Goal: Task Accomplishment & Management: Complete application form

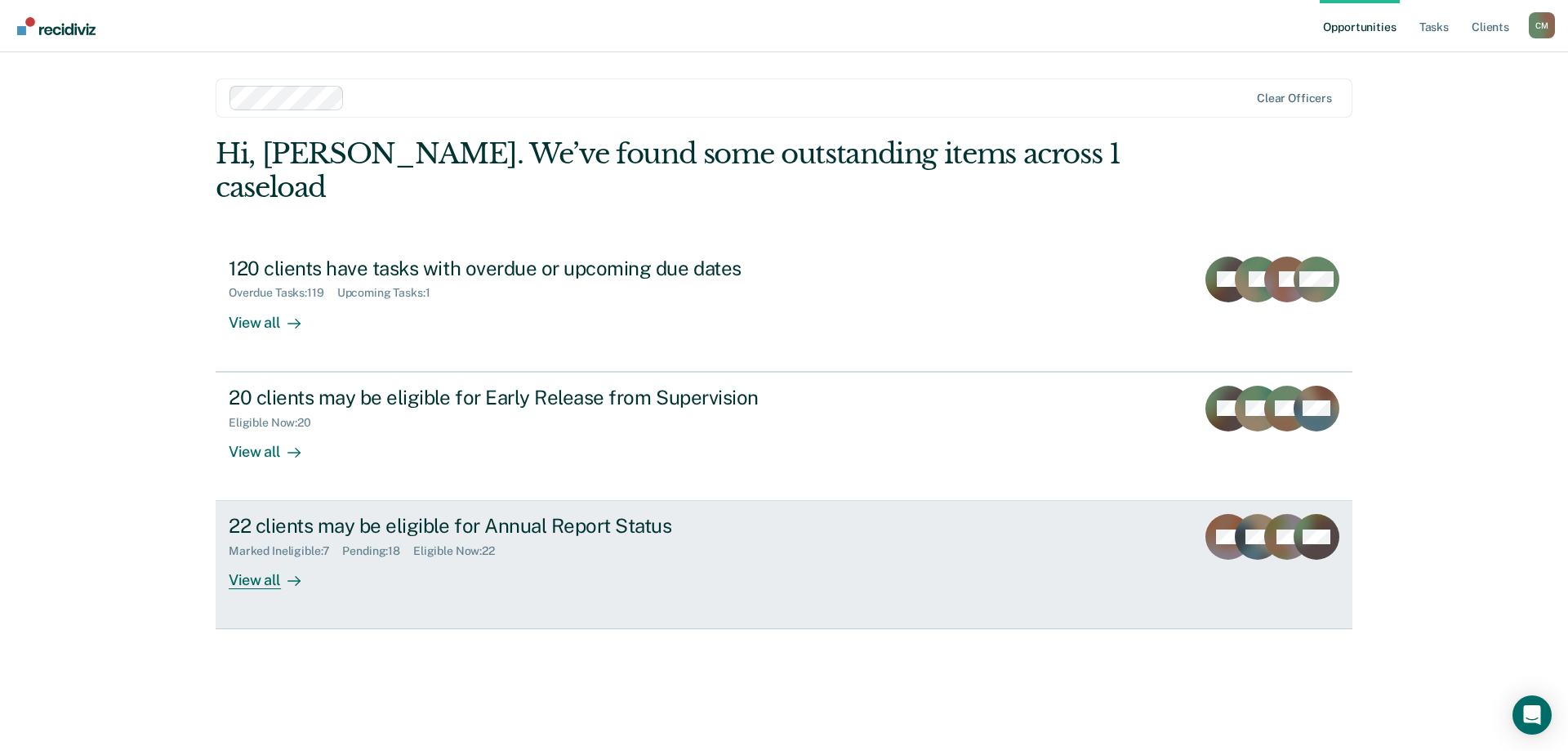
click at [342, 514] on div "22 clients may be eligible for Annual Report Status" at bounding box center [515, 525] width 573 height 23
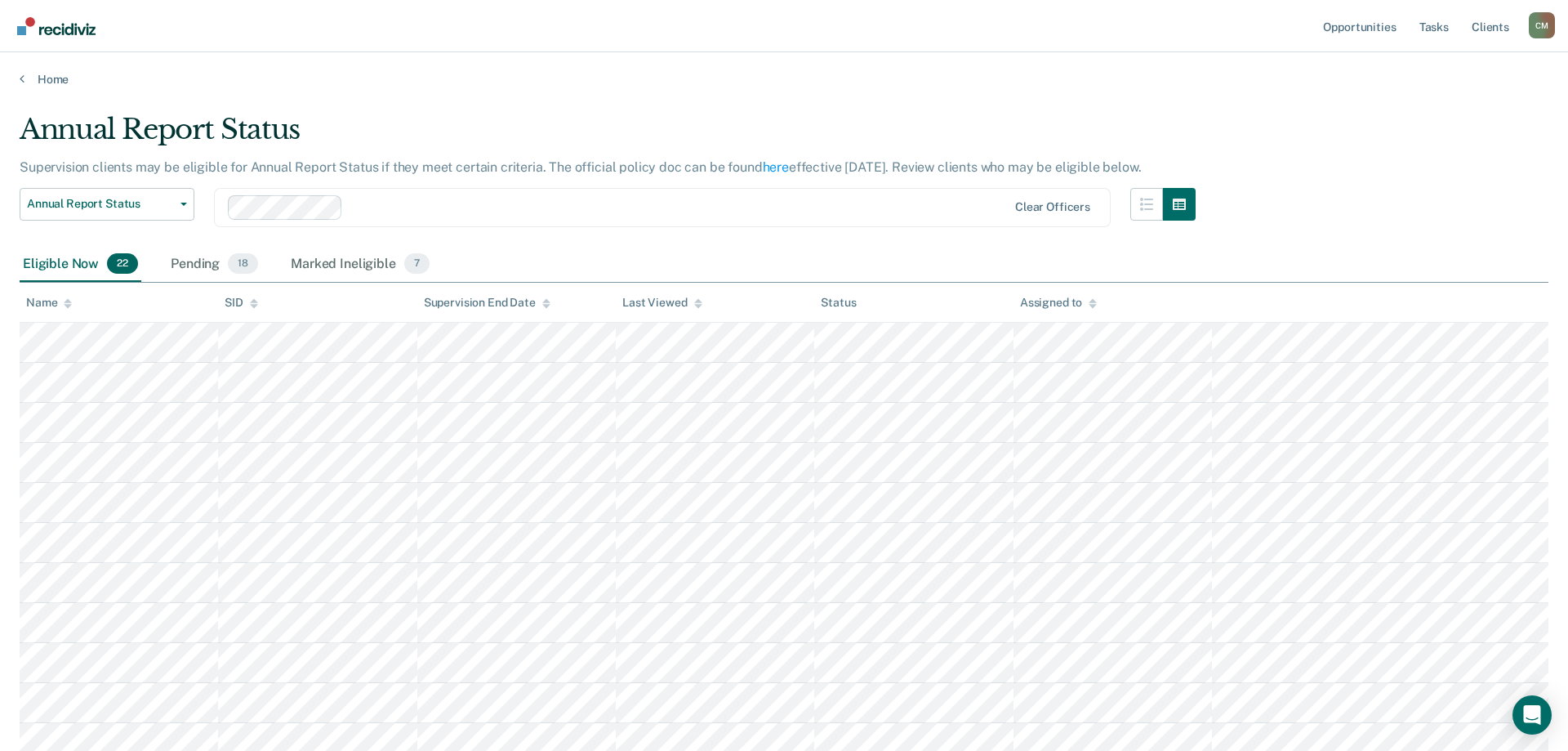
click at [76, 303] on th "Name" at bounding box center [119, 303] width 198 height 40
click at [70, 304] on icon at bounding box center [67, 304] width 8 height 10
click at [66, 300] on icon at bounding box center [67, 304] width 8 height 10
click at [66, 303] on icon at bounding box center [67, 300] width 8 height 4
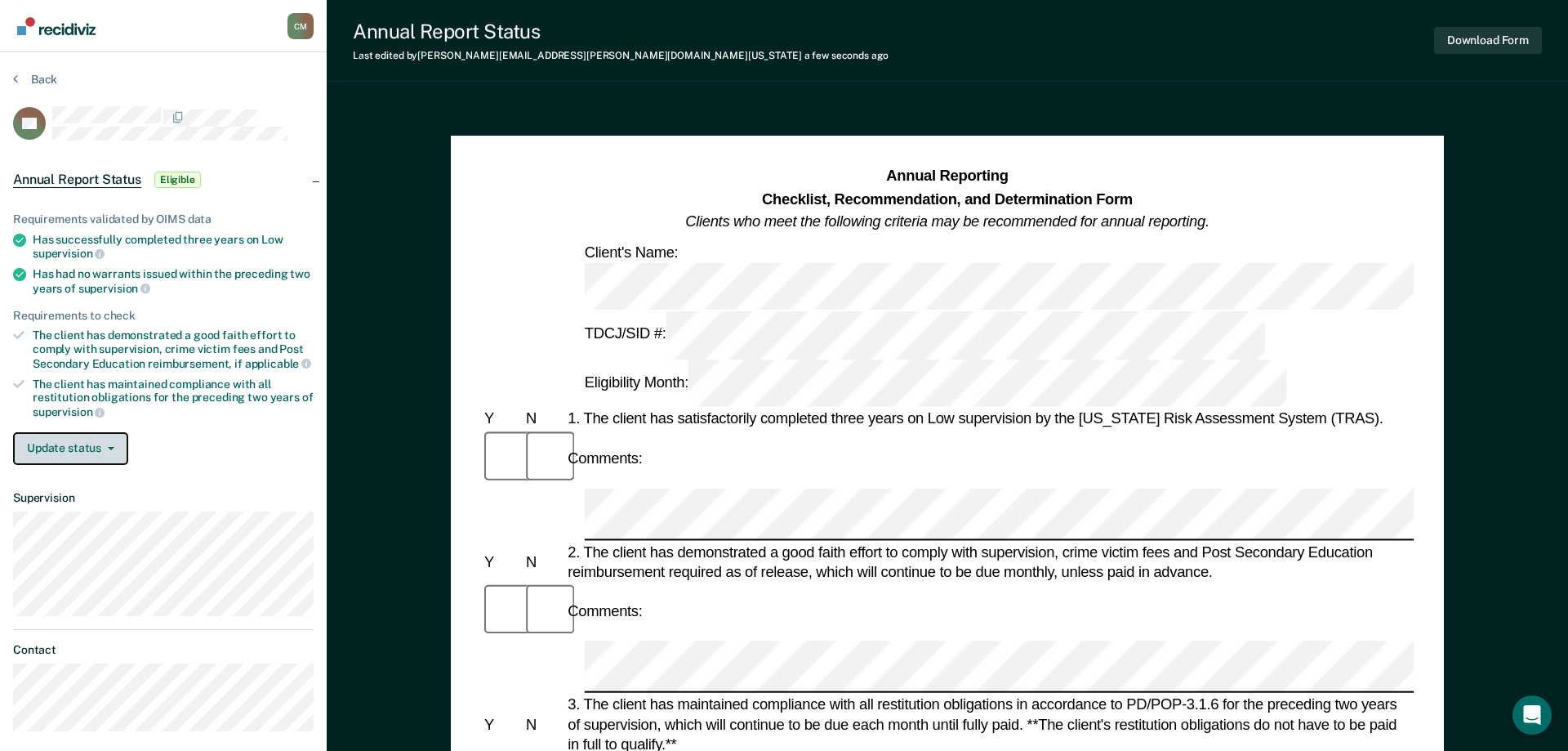
click at [70, 443] on button "Update status" at bounding box center [71, 448] width 116 height 33
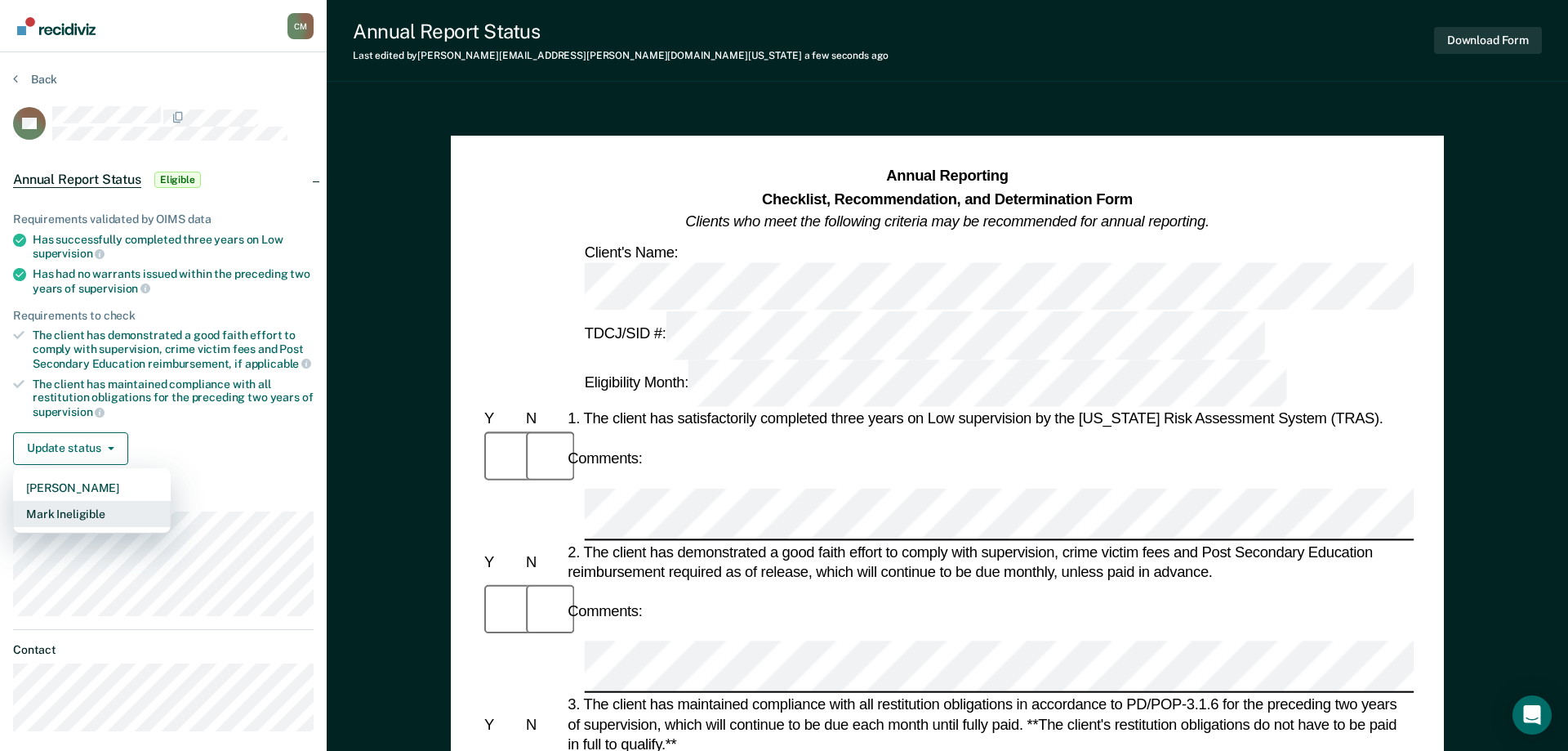
click at [93, 511] on button "Mark Ineligible" at bounding box center [91, 514] width 158 height 26
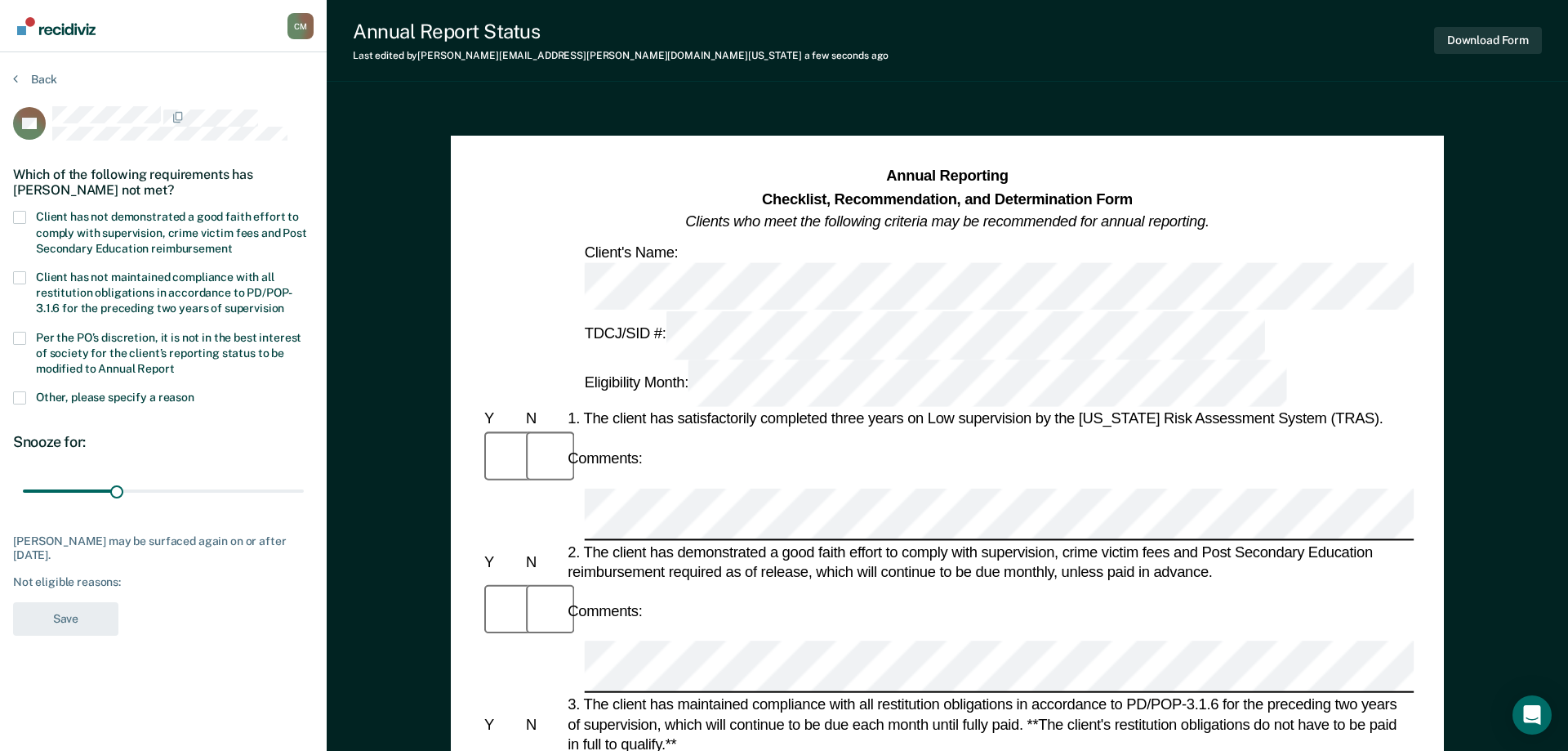
click at [20, 205] on div "Which of the following requirements has [PERSON_NAME] not met?" at bounding box center [163, 182] width 301 height 57
click at [17, 215] on span at bounding box center [19, 216] width 13 height 13
click at [232, 242] on input "Client has not demonstrated a good faith effort to comply with supervision, cri…" at bounding box center [232, 242] width 0 height 0
click at [20, 332] on span at bounding box center [19, 338] width 13 height 13
click at [175, 363] on input "Per the PO’s discretion, it is not in the best interest of society for the clie…" at bounding box center [175, 363] width 0 height 0
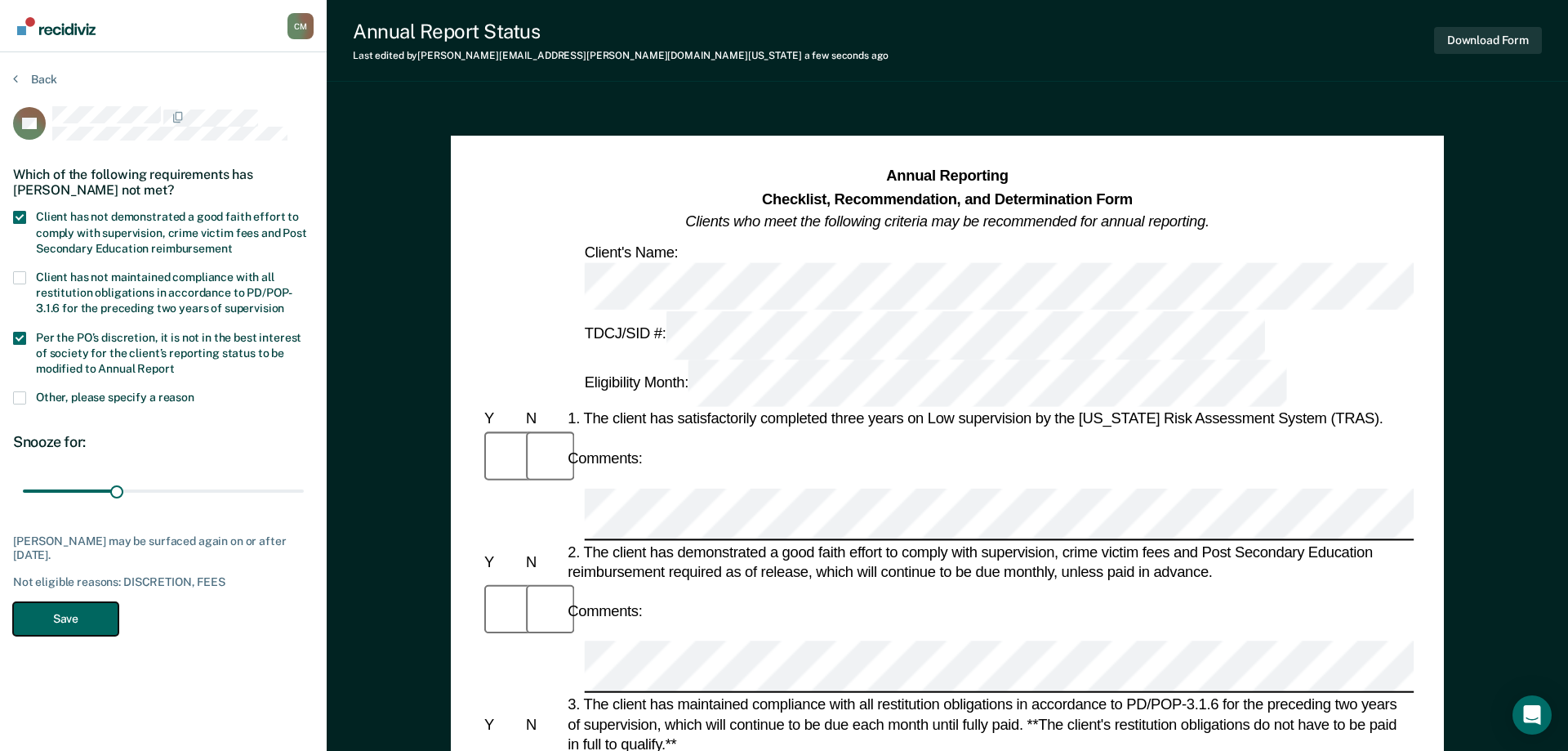
click at [85, 620] on button "Save" at bounding box center [66, 618] width 105 height 34
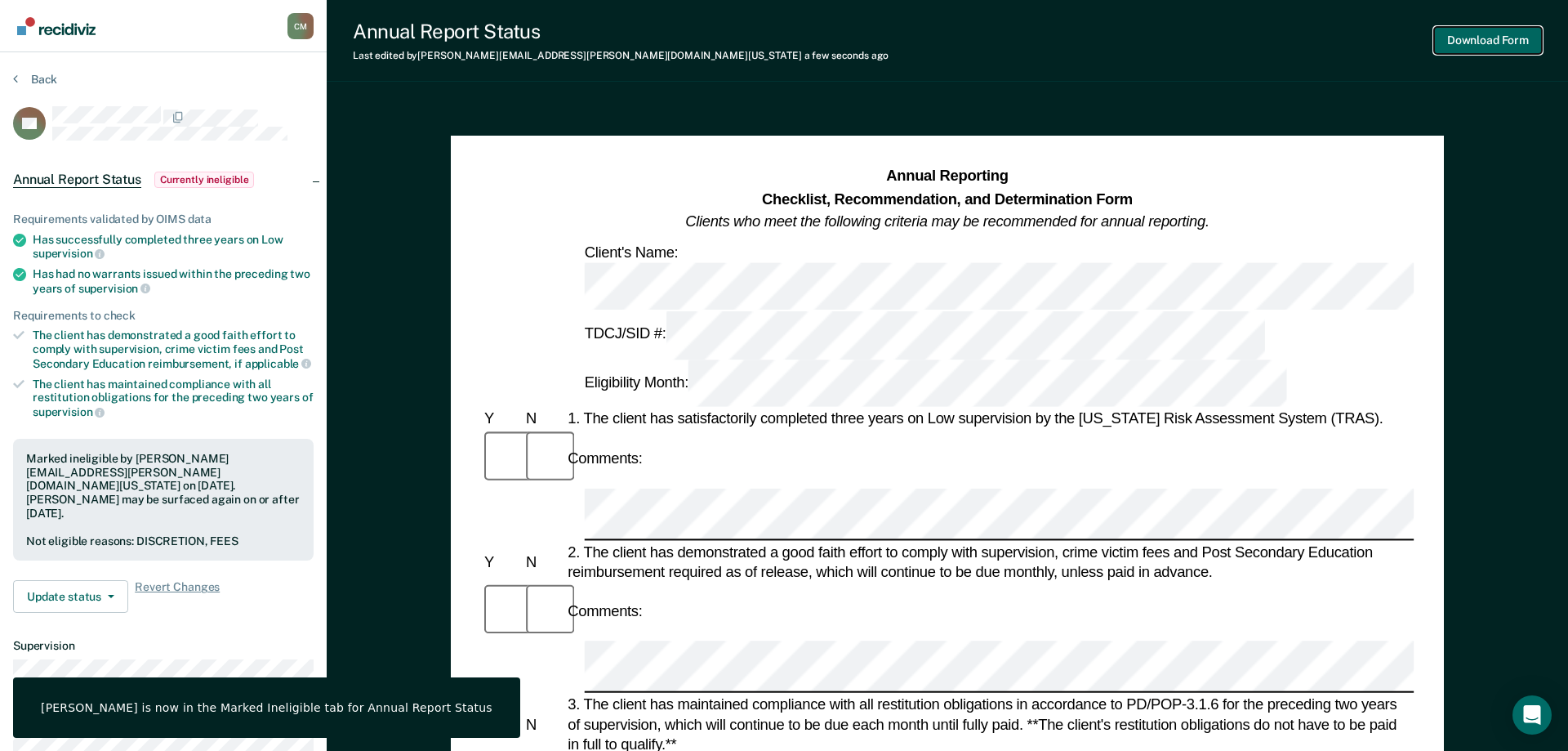
click at [1462, 40] on button "Download Form" at bounding box center [1488, 40] width 108 height 27
